Goal: Task Accomplishment & Management: Use online tool/utility

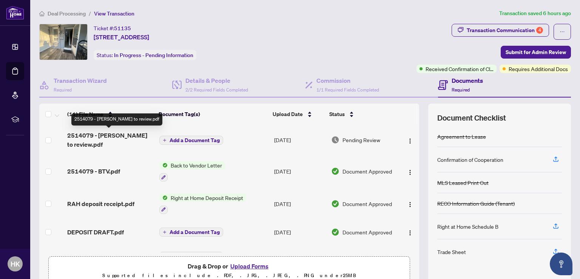
click at [114, 132] on span "2514079 - [PERSON_NAME] to review.pdf" at bounding box center [110, 140] width 86 height 18
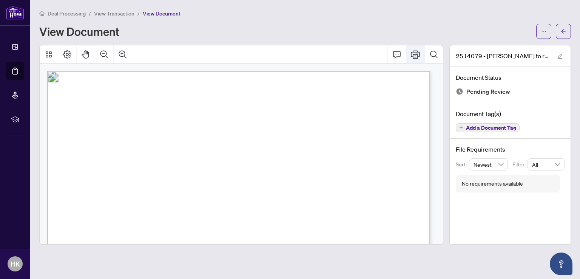
click at [417, 54] on icon "Print" at bounding box center [415, 54] width 9 height 8
click at [545, 31] on icon "ellipsis" at bounding box center [543, 31] width 5 height 5
click at [500, 28] on div "View Document" at bounding box center [285, 31] width 492 height 12
click at [475, 25] on div "View Document" at bounding box center [304, 31] width 531 height 15
click at [565, 31] on icon "arrow-left" at bounding box center [563, 31] width 5 height 4
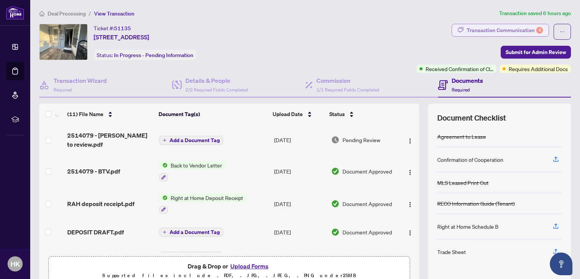
click at [506, 28] on div "Transaction Communication 4" at bounding box center [504, 30] width 76 height 12
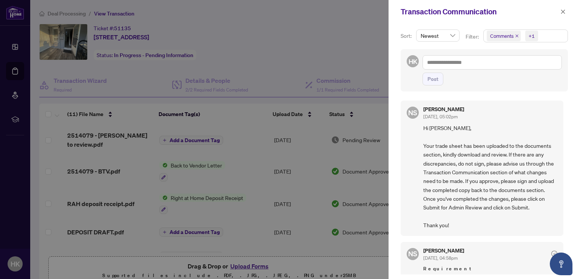
click at [515, 35] on icon "close" at bounding box center [517, 36] width 4 height 4
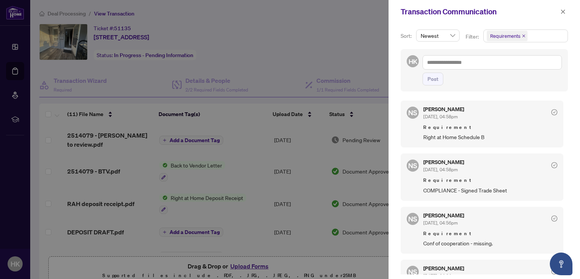
click at [448, 137] on span "Right at Home Schedule B" at bounding box center [490, 136] width 134 height 9
click at [486, 136] on span "Right at Home Schedule B" at bounding box center [490, 136] width 134 height 9
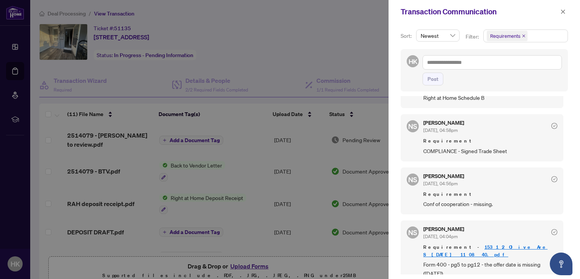
scroll to position [1, 0]
click at [561, 11] on icon "close" at bounding box center [563, 11] width 4 height 4
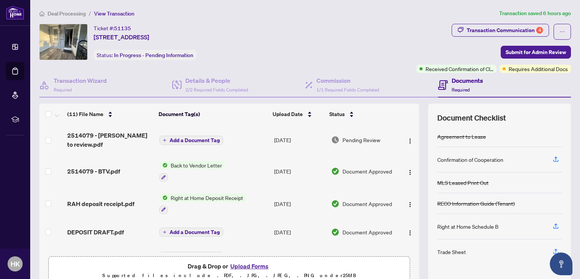
click at [182, 165] on span "Back to Vendor Letter" at bounding box center [196, 165] width 57 height 8
